Goal: Find specific page/section: Find specific page/section

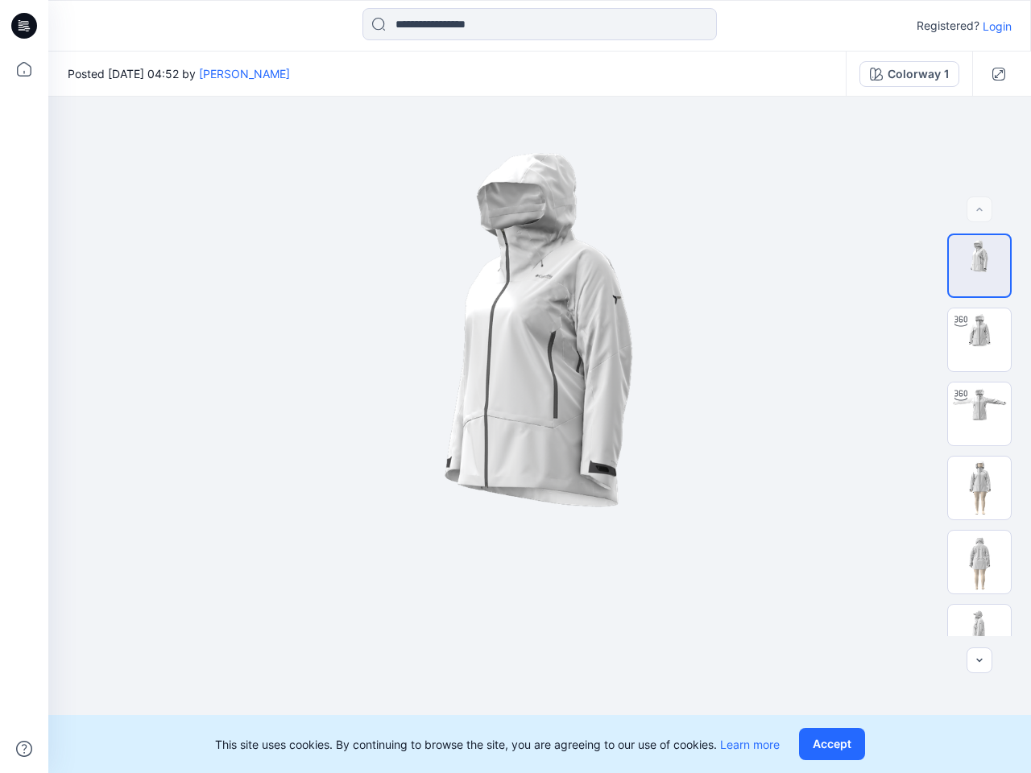
click at [515, 387] on img at bounding box center [539, 435] width 677 height 677
click at [25, 26] on icon at bounding box center [26, 26] width 6 height 1
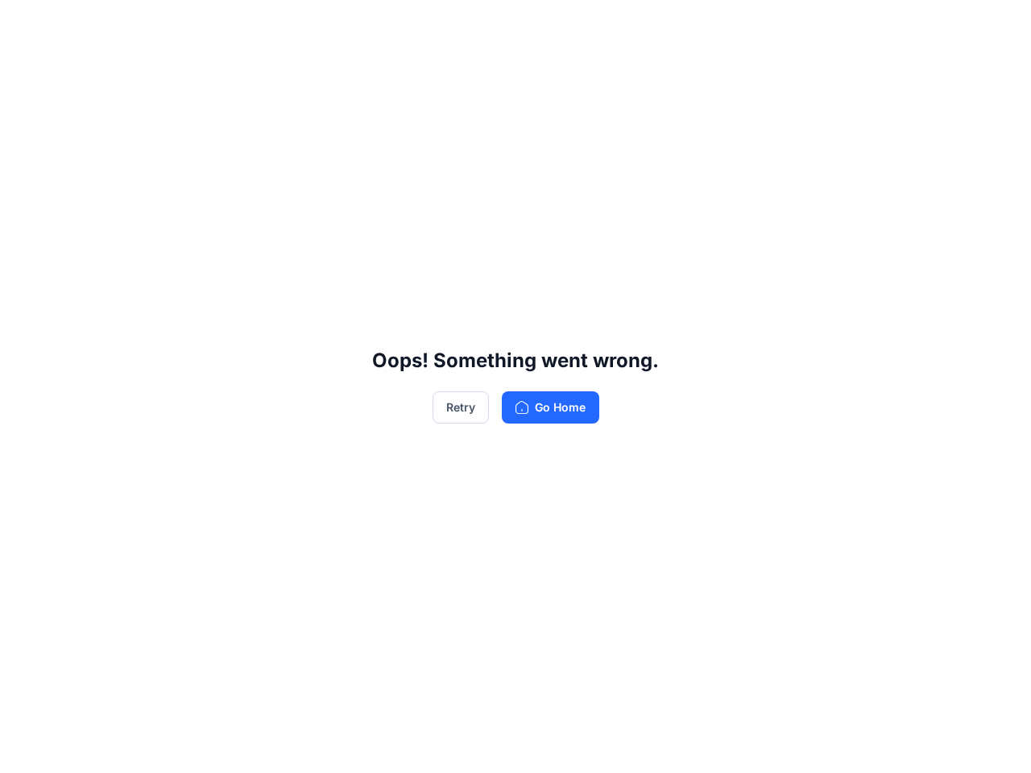
click at [24, 749] on div "Oops! Something went wrong. Retry Go Home" at bounding box center [515, 386] width 1031 height 773
click at [540, 24] on div "Oops! Something went wrong. Retry Go Home" at bounding box center [515, 386] width 1031 height 773
click at [997, 26] on div "Oops! Something went wrong. Retry Go Home" at bounding box center [515, 386] width 1031 height 773
click at [230, 73] on div "Oops! Something went wrong. Retry Go Home" at bounding box center [515, 386] width 1031 height 773
click at [909, 74] on div "Oops! Something went wrong. Retry Go Home" at bounding box center [515, 386] width 1031 height 773
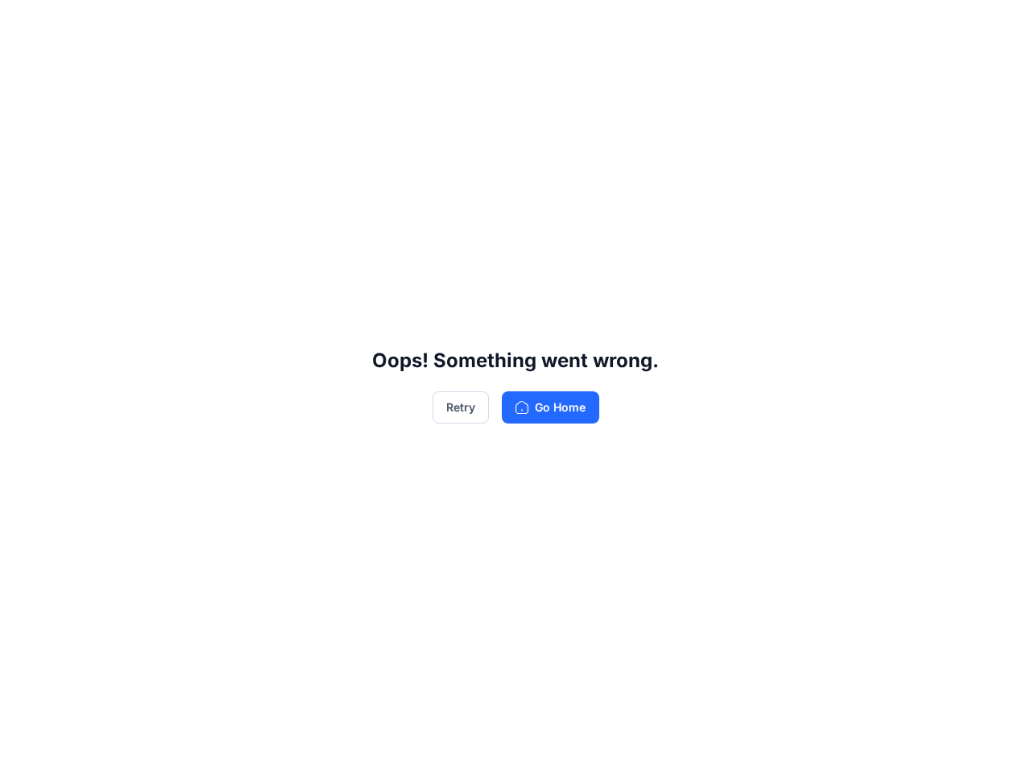
click at [999, 74] on div "Oops! Something went wrong. Retry Go Home" at bounding box center [515, 386] width 1031 height 773
click at [979, 209] on div "Oops! Something went wrong. Retry Go Home" at bounding box center [515, 386] width 1031 height 773
